Goal: Information Seeking & Learning: Learn about a topic

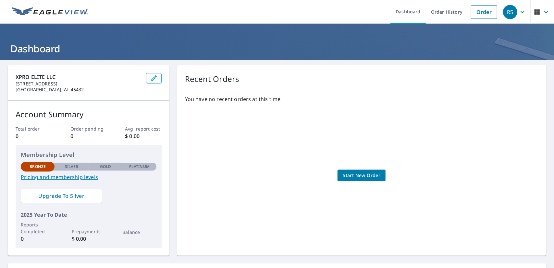
click at [449, 111] on div "You have no recent orders at this time Start New Order" at bounding box center [362, 169] width 354 height 158
click at [74, 167] on p "Silver" at bounding box center [72, 167] width 14 height 6
drag, startPoint x: 45, startPoint y: 167, endPoint x: 71, endPoint y: 168, distance: 25.7
click at [71, 168] on div "Bronze Silver Gold Platinum Bronze" at bounding box center [89, 166] width 136 height 9
click at [71, 168] on p "Silver" at bounding box center [72, 167] width 14 height 6
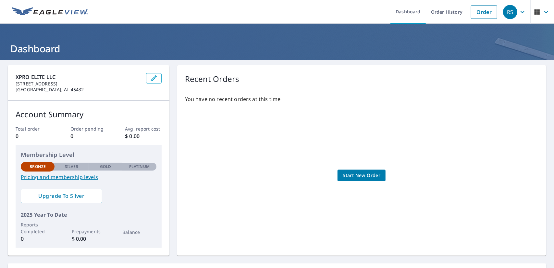
click at [126, 182] on div "Membership Level Bronze Silver Gold Platinum Bronze Pricing and membership leve…" at bounding box center [89, 196] width 146 height 103
click at [66, 181] on div "Membership Level Bronze Silver Gold Platinum Bronze Pricing and membership leve…" at bounding box center [89, 196] width 146 height 103
click at [67, 178] on link "Pricing and membership levels" at bounding box center [89, 177] width 136 height 8
click at [402, 119] on div "You have no recent orders at this time Start New Order" at bounding box center [362, 169] width 354 height 158
click at [544, 13] on icon "button" at bounding box center [546, 12] width 4 height 2
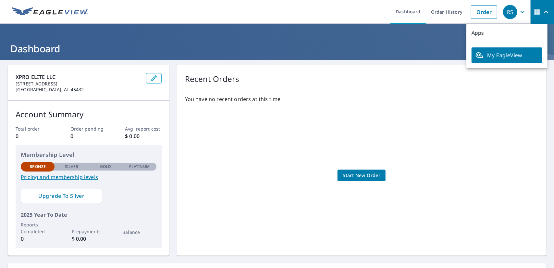
click at [519, 12] on icon "button" at bounding box center [523, 12] width 8 height 8
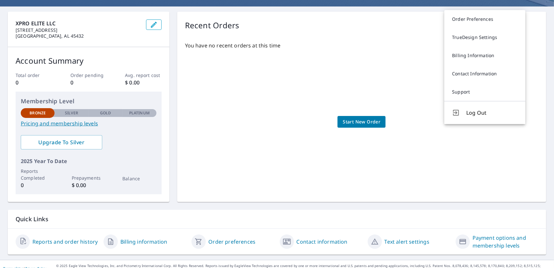
scroll to position [61, 0]
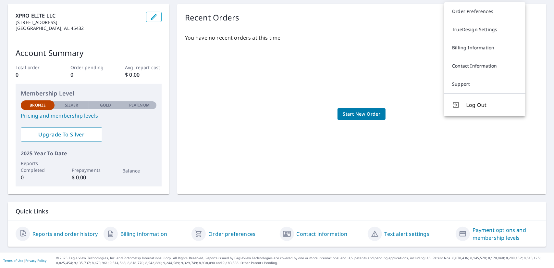
click at [486, 237] on link "Payment options and membership levels" at bounding box center [506, 234] width 66 height 16
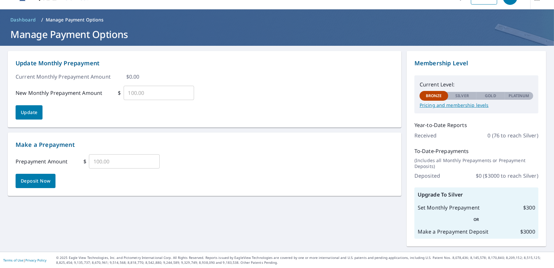
click at [487, 96] on p "Gold" at bounding box center [490, 96] width 11 height 6
click at [147, 94] on input "text" at bounding box center [159, 93] width 71 height 18
click at [99, 117] on div "Update Monthly Prepayment Current Monthly Prepayment Amount $ 0.00 New Monthly …" at bounding box center [205, 89] width 378 height 61
click at [143, 93] on input "text" at bounding box center [159, 93] width 71 height 18
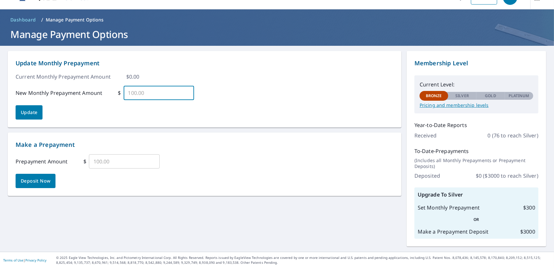
click at [143, 93] on input "text" at bounding box center [159, 93] width 71 height 18
type input "600"
click at [148, 110] on div "Update Monthly Prepayment Current Monthly Prepayment Amount $ 0.00 New Monthly …" at bounding box center [205, 89] width 378 height 61
click at [164, 95] on input "600" at bounding box center [159, 93] width 71 height 18
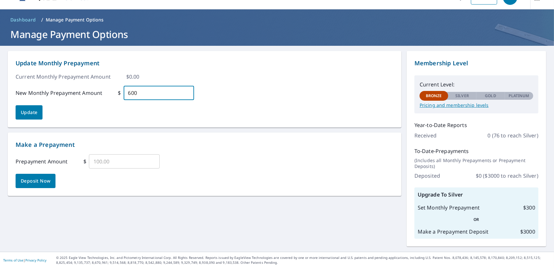
click at [164, 95] on input "600" at bounding box center [159, 93] width 71 height 18
click at [73, 19] on p "Manage Payment Options" at bounding box center [75, 20] width 58 height 6
click at [25, 18] on span "Dashboard" at bounding box center [23, 20] width 26 height 6
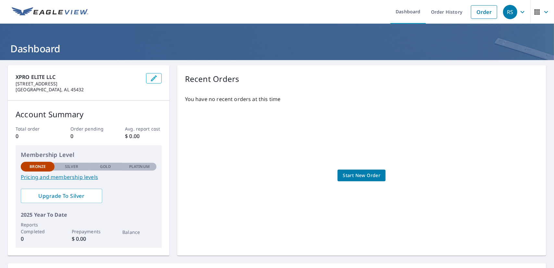
click at [64, 13] on img at bounding box center [50, 12] width 77 height 10
click at [507, 14] on div "RS" at bounding box center [510, 12] width 14 height 14
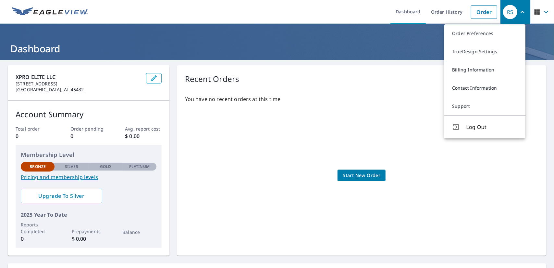
click at [490, 56] on link "TrueDesign Settings" at bounding box center [484, 52] width 81 height 18
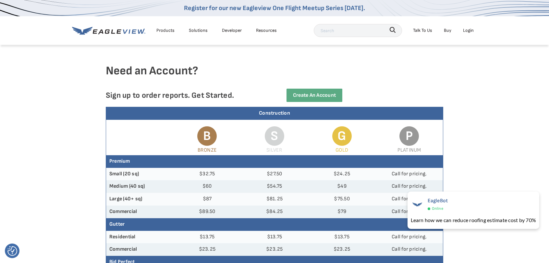
click at [472, 82] on div "Need an Account? Sign up to order reports. Get Started. Create an Account" at bounding box center [274, 85] width 549 height 43
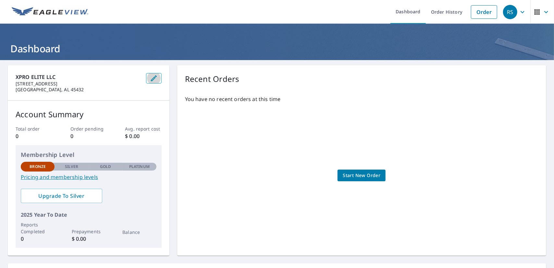
click at [153, 78] on icon "button" at bounding box center [154, 78] width 8 height 8
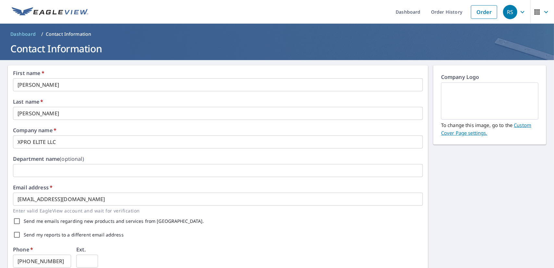
click at [544, 11] on icon "button" at bounding box center [546, 12] width 4 height 2
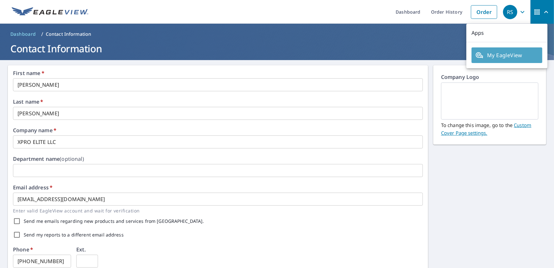
click at [510, 58] on span "My EagleView" at bounding box center [507, 55] width 63 height 8
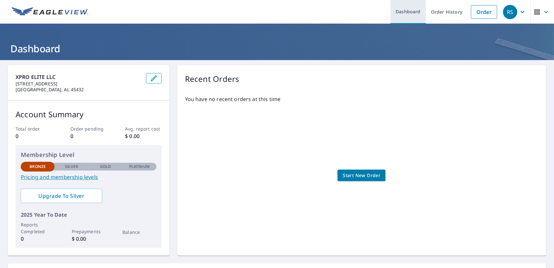
click at [411, 16] on link "Dashboard" at bounding box center [408, 12] width 35 height 24
click at [400, 10] on link "Dashboard" at bounding box center [408, 12] width 35 height 24
click at [507, 11] on div "RS" at bounding box center [510, 12] width 14 height 14
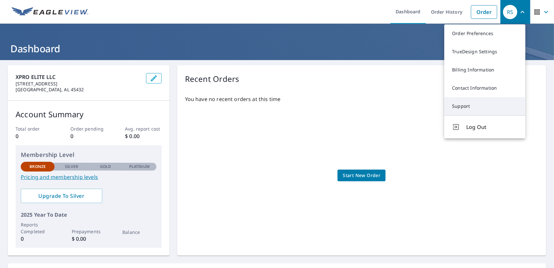
click at [480, 105] on link "Support" at bounding box center [484, 106] width 81 height 18
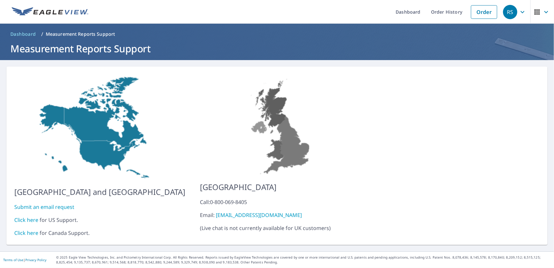
click at [26, 216] on link "Click here" at bounding box center [26, 219] width 24 height 7
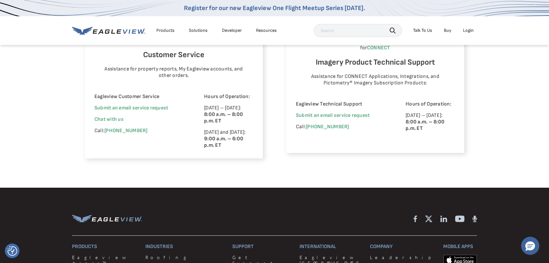
scroll to position [455, 0]
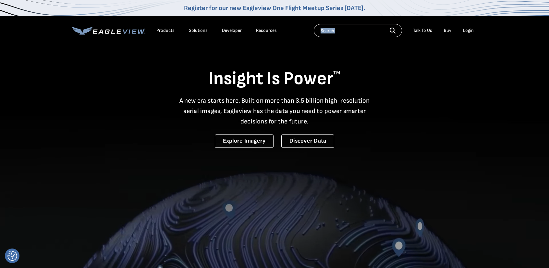
drag, startPoint x: 172, startPoint y: 76, endPoint x: 68, endPoint y: 31, distance: 113.2
